Goal: Navigation & Orientation: Find specific page/section

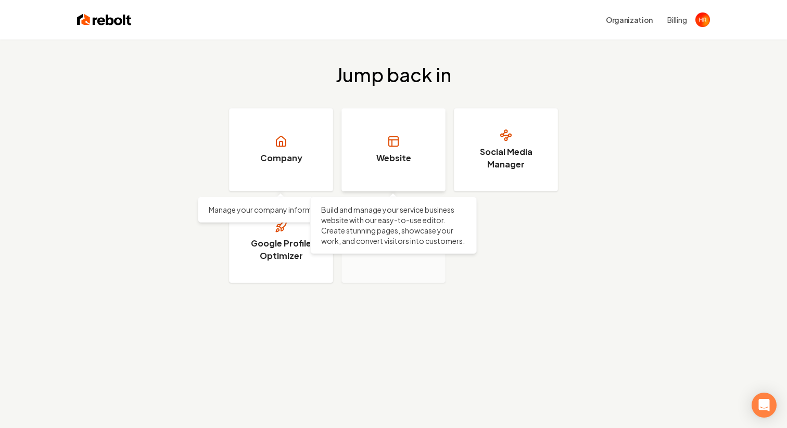
click at [390, 163] on h3 "Website" at bounding box center [393, 158] width 35 height 12
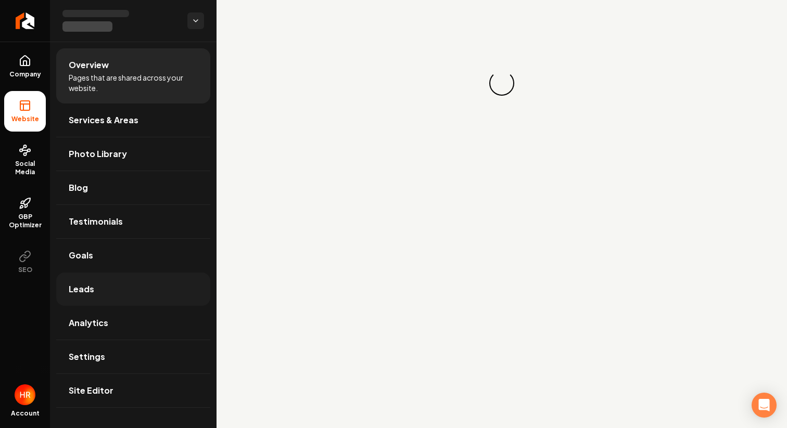
click at [144, 283] on link "Leads" at bounding box center [133, 289] width 154 height 33
click at [143, 317] on link "Analytics" at bounding box center [133, 323] width 154 height 33
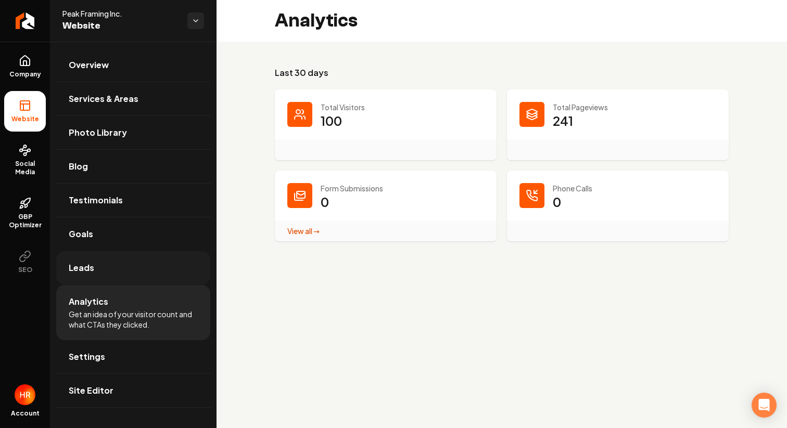
click at [125, 277] on link "Leads" at bounding box center [133, 267] width 154 height 33
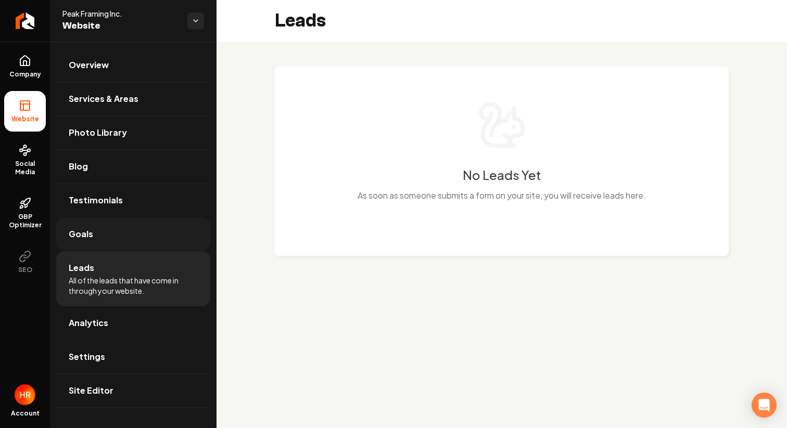
click at [111, 244] on link "Goals" at bounding box center [133, 234] width 154 height 33
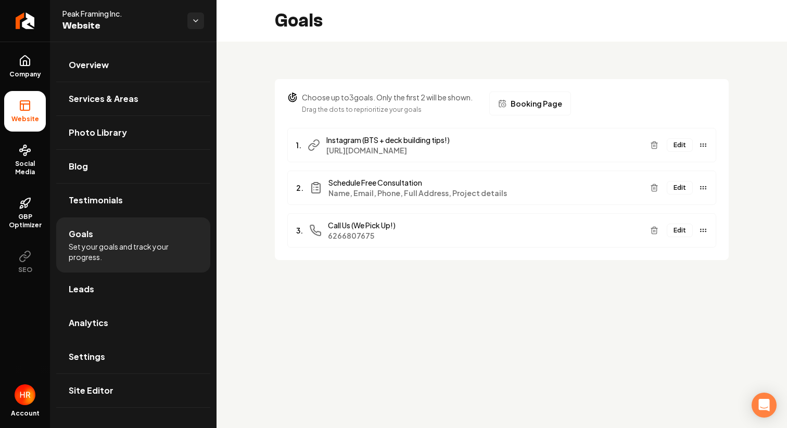
click at [252, 132] on div "Choose up to 3 goals. Only the first 2 will be shown. Drag the dots to repriori…" at bounding box center [502, 164] width 571 height 244
